Goal: Task Accomplishment & Management: Manage account settings

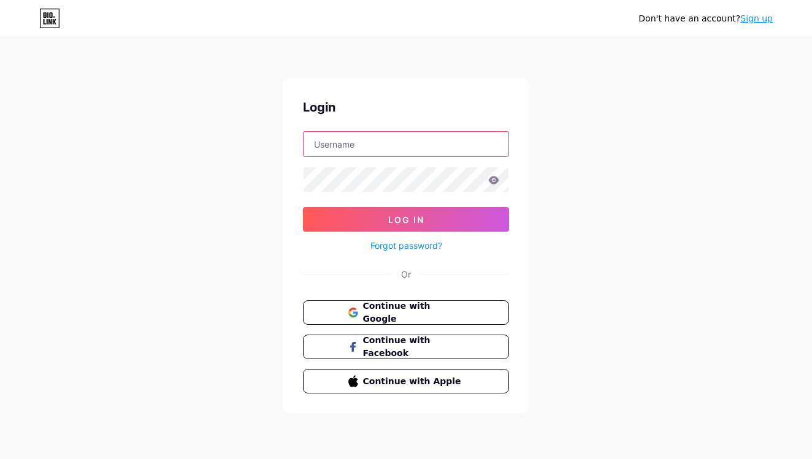
type input "mrtechbdofficial"
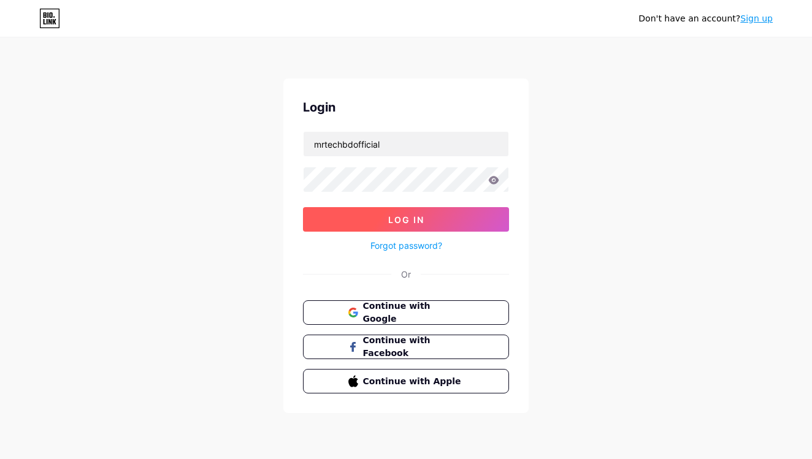
click at [347, 220] on button "Log In" at bounding box center [406, 219] width 206 height 25
